Goal: Find specific page/section: Find specific page/section

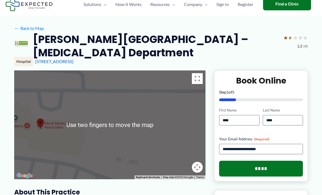
scroll to position [18, 0]
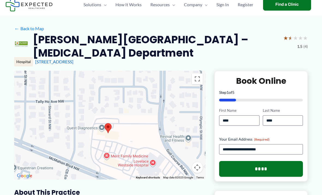
click at [29, 27] on link "← Back to Map" at bounding box center [29, 29] width 30 height 8
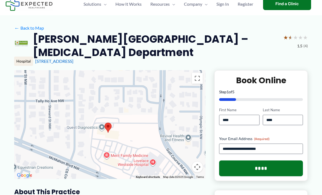
scroll to position [14, 0]
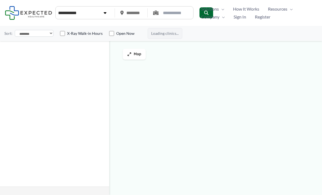
type input "*****"
